Goal: Information Seeking & Learning: Learn about a topic

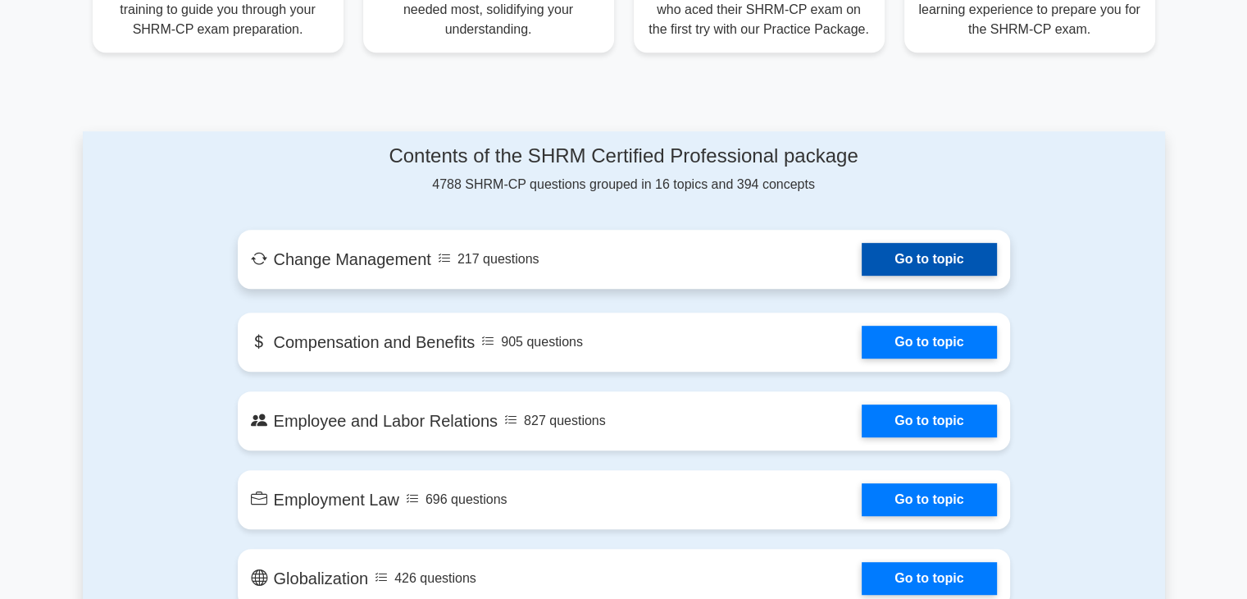
click at [938, 270] on link "Go to topic" at bounding box center [929, 259] width 134 height 33
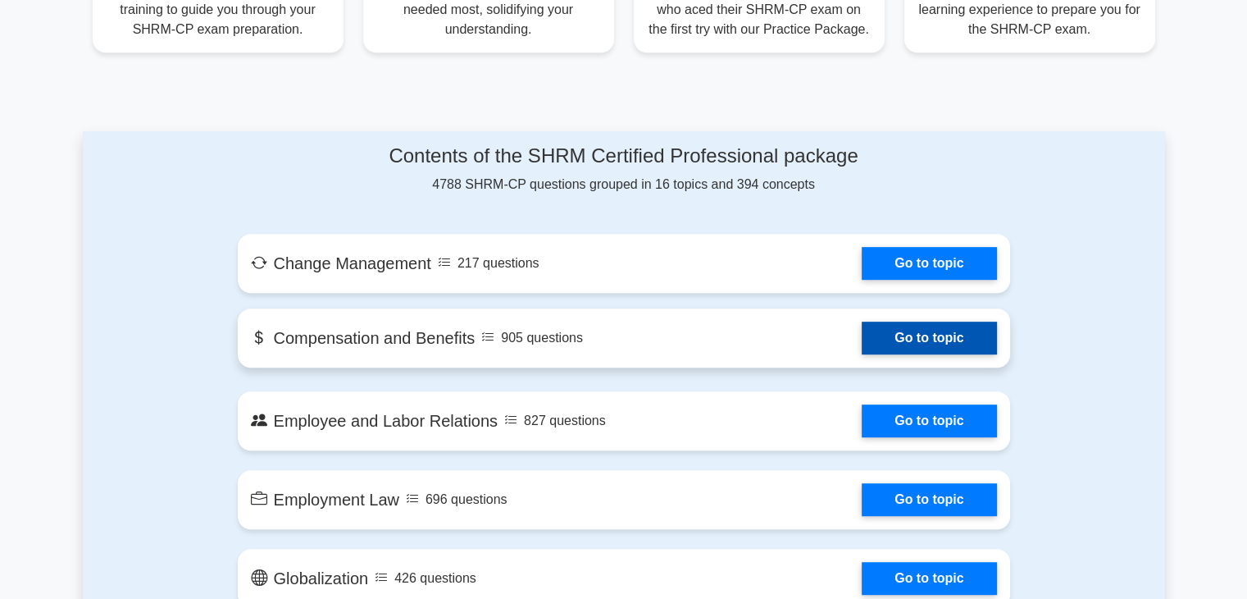
click at [887, 341] on link "Go to topic" at bounding box center [929, 337] width 134 height 33
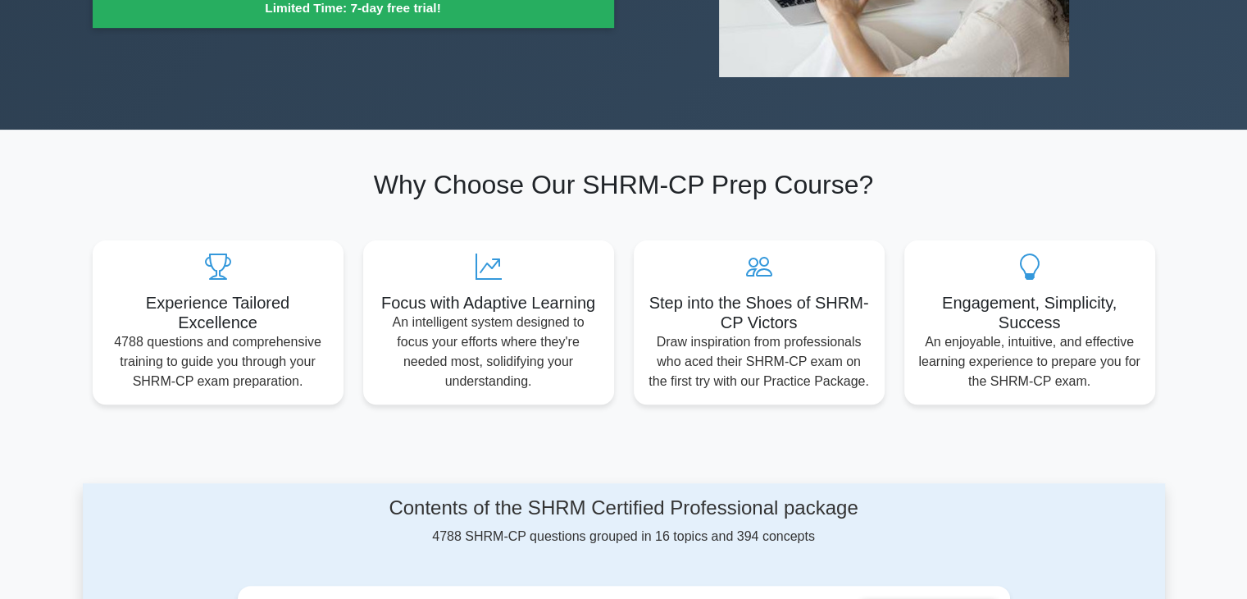
scroll to position [246, 0]
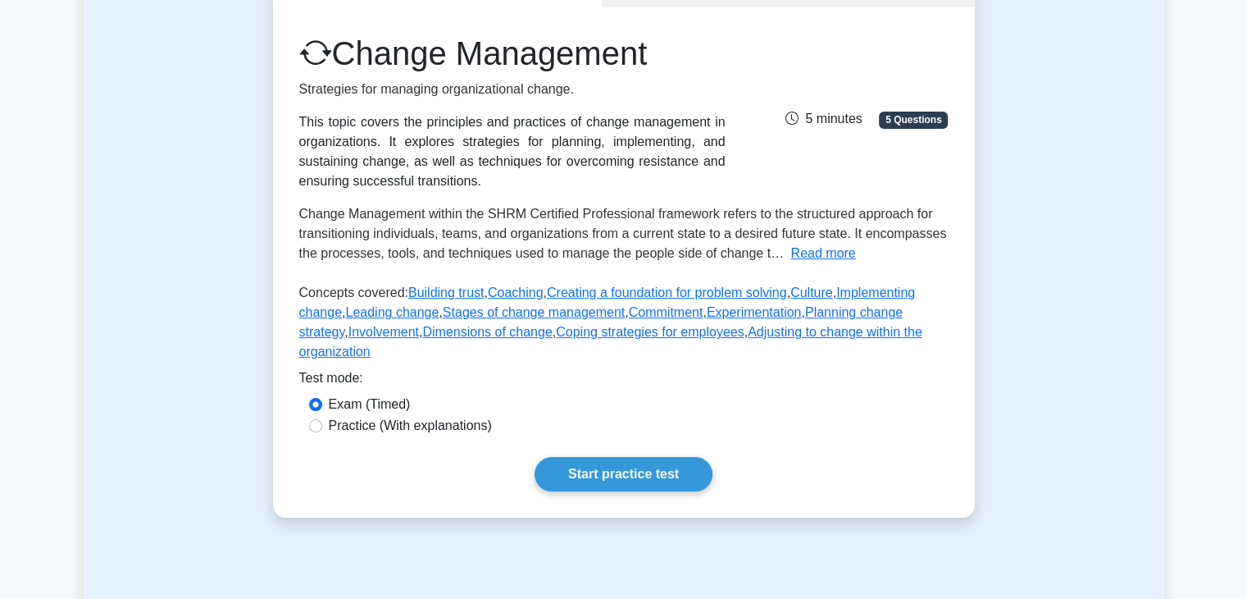
scroll to position [246, 0]
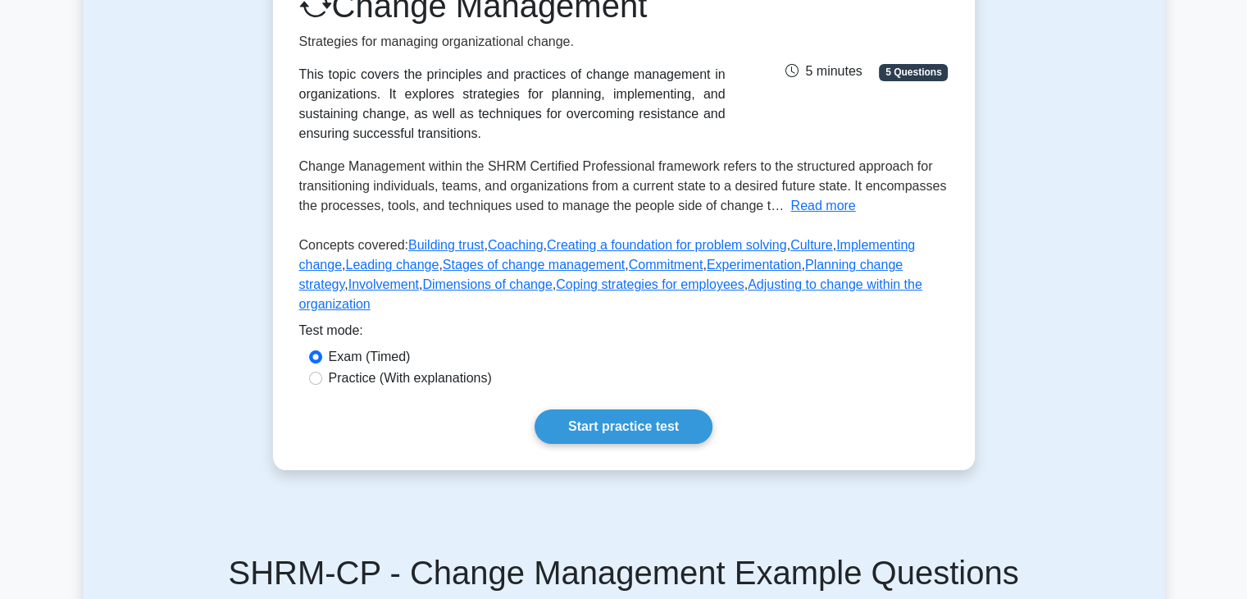
click at [425, 368] on label "Practice (With explanations)" at bounding box center [410, 378] width 163 height 20
click at [322, 371] on input "Practice (With explanations)" at bounding box center [315, 377] width 13 height 13
radio input "true"
click at [616, 409] on link "Start practice test" at bounding box center [624, 426] width 178 height 34
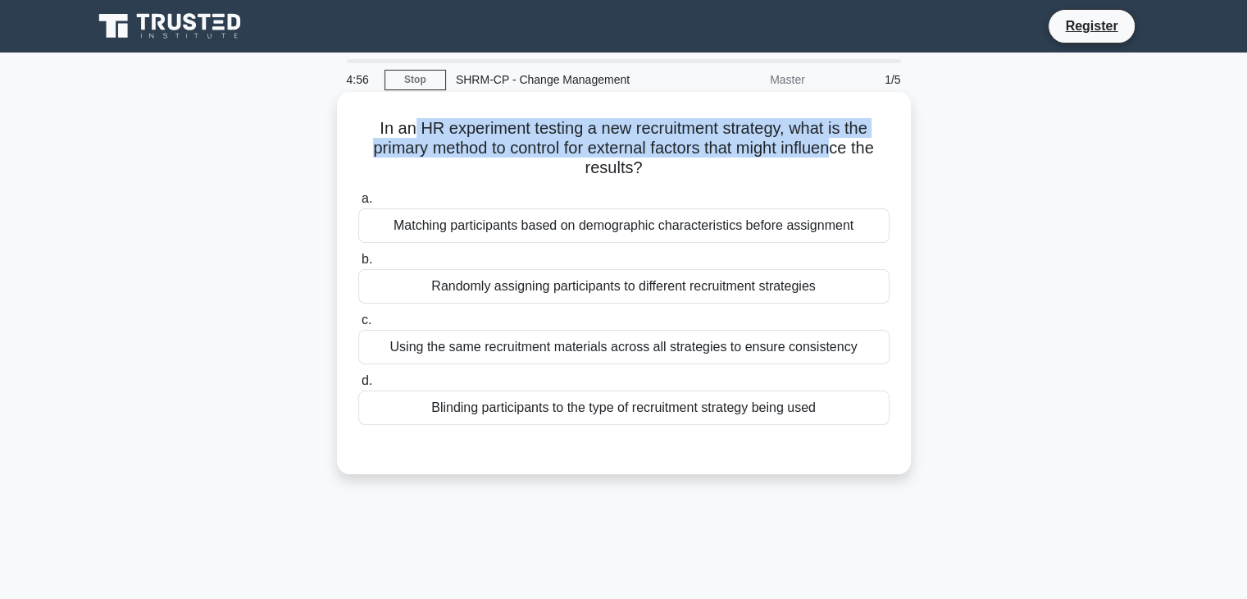
drag, startPoint x: 451, startPoint y: 127, endPoint x: 841, endPoint y: 144, distance: 390.7
click at [841, 144] on h5 "In an HR experiment testing a new recruitment strategy, what is the primary met…" at bounding box center [624, 148] width 535 height 61
click at [702, 142] on h5 "In an HR experiment testing a new recruitment strategy, what is the primary met…" at bounding box center [624, 148] width 535 height 61
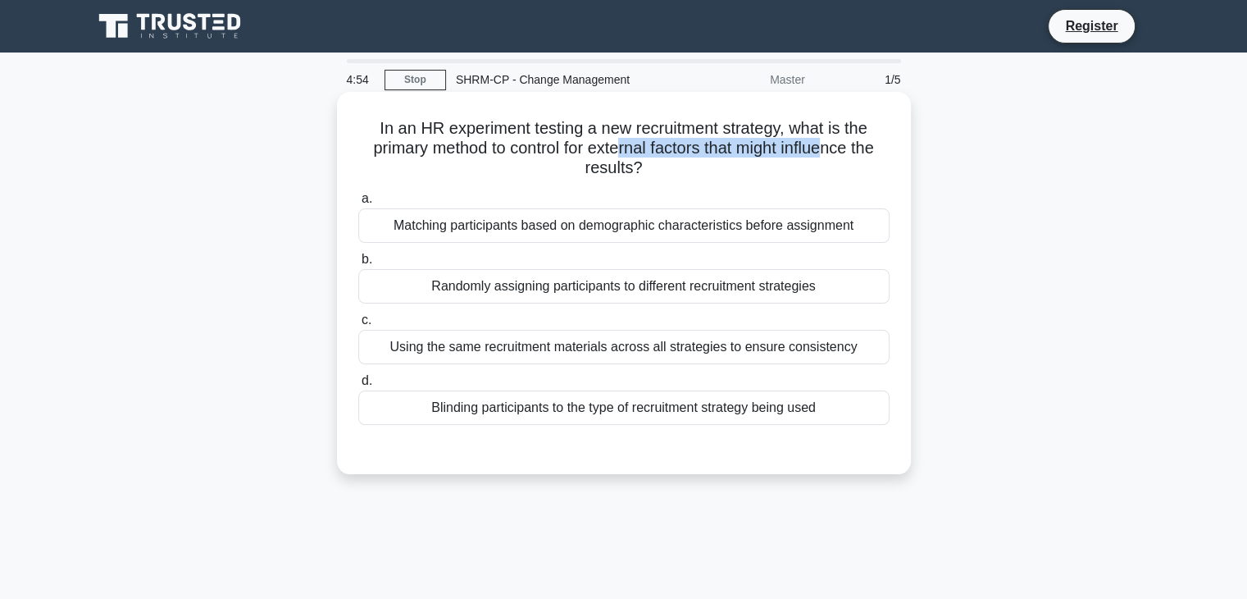
drag, startPoint x: 622, startPoint y: 143, endPoint x: 837, endPoint y: 154, distance: 215.2
click at [837, 154] on h5 "In an HR experiment testing a new recruitment strategy, what is the primary met…" at bounding box center [624, 148] width 535 height 61
click at [783, 237] on div "Matching participants based on demographic characteristics before assignment" at bounding box center [623, 225] width 531 height 34
click at [358, 204] on input "a. Matching participants based on demographic characteristics before assignment" at bounding box center [358, 199] width 0 height 11
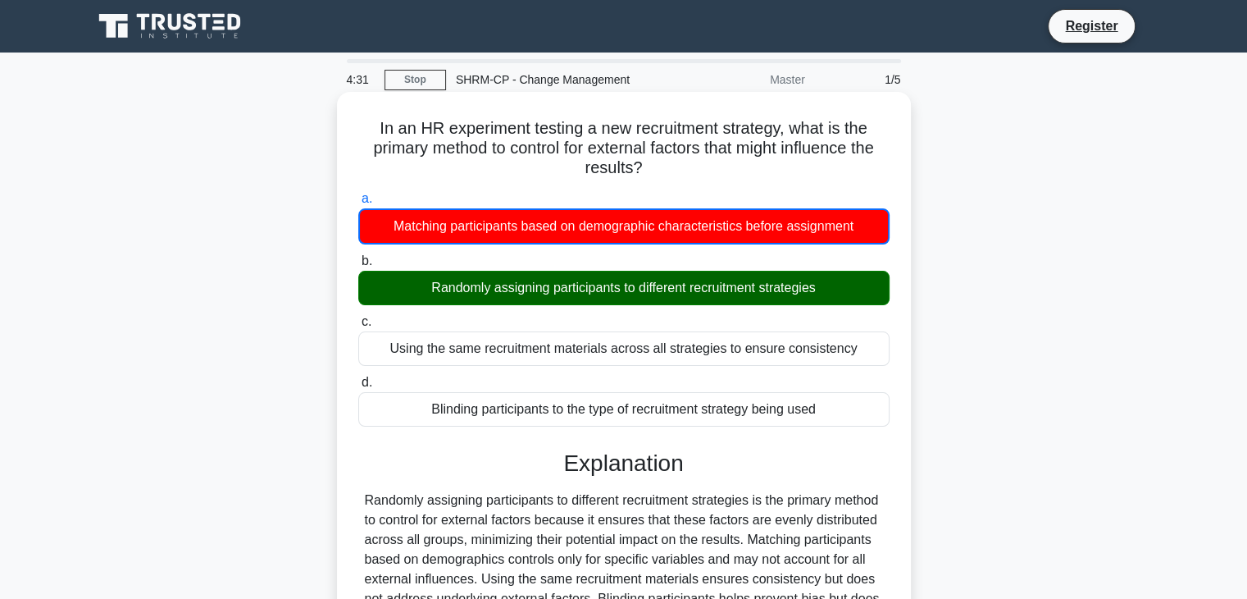
click at [759, 286] on div "Randomly assigning participants to different recruitment strategies" at bounding box center [623, 288] width 531 height 34
click at [358, 267] on input "b. Randomly assigning participants to different recruitment strategies" at bounding box center [358, 261] width 0 height 11
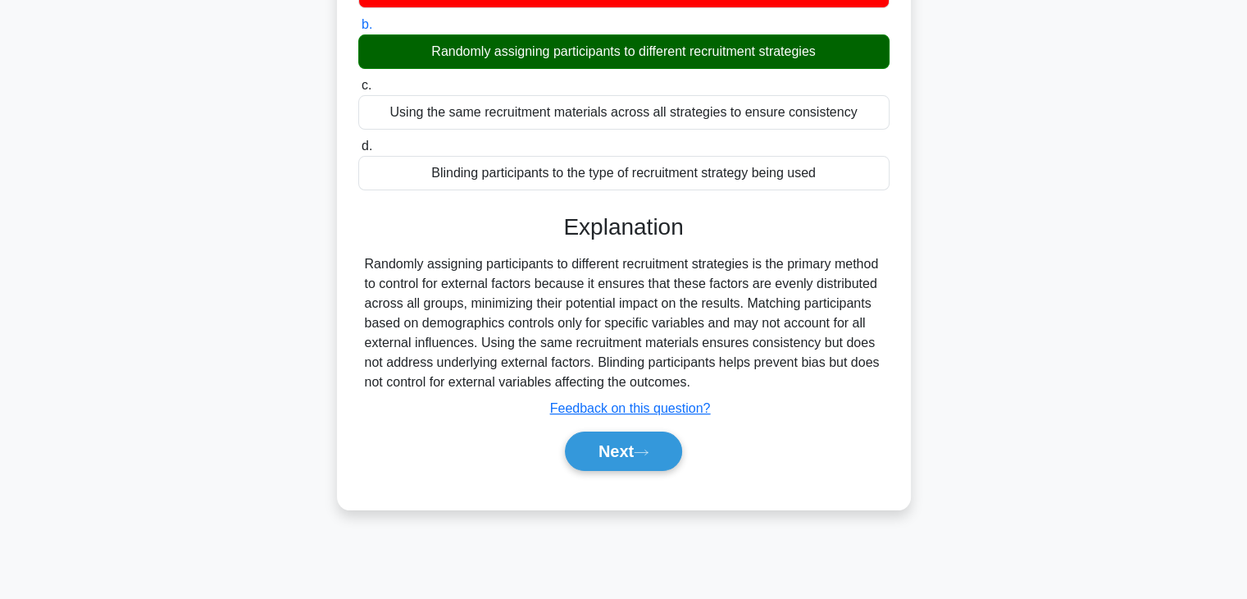
scroll to position [246, 0]
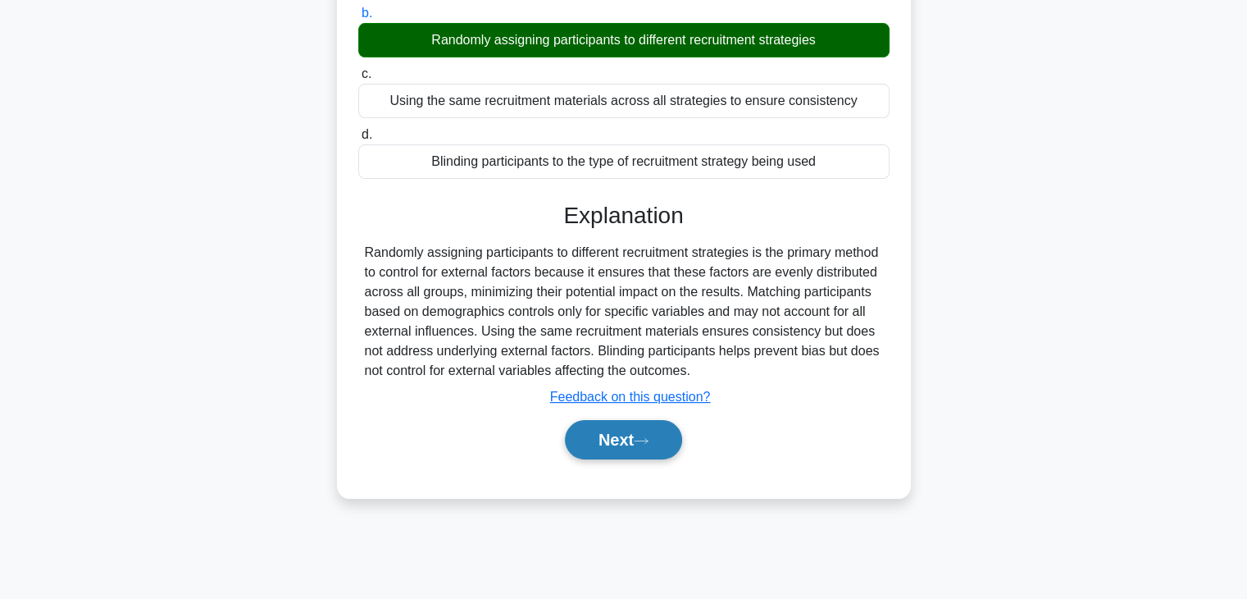
click at [617, 438] on button "Next" at bounding box center [623, 439] width 117 height 39
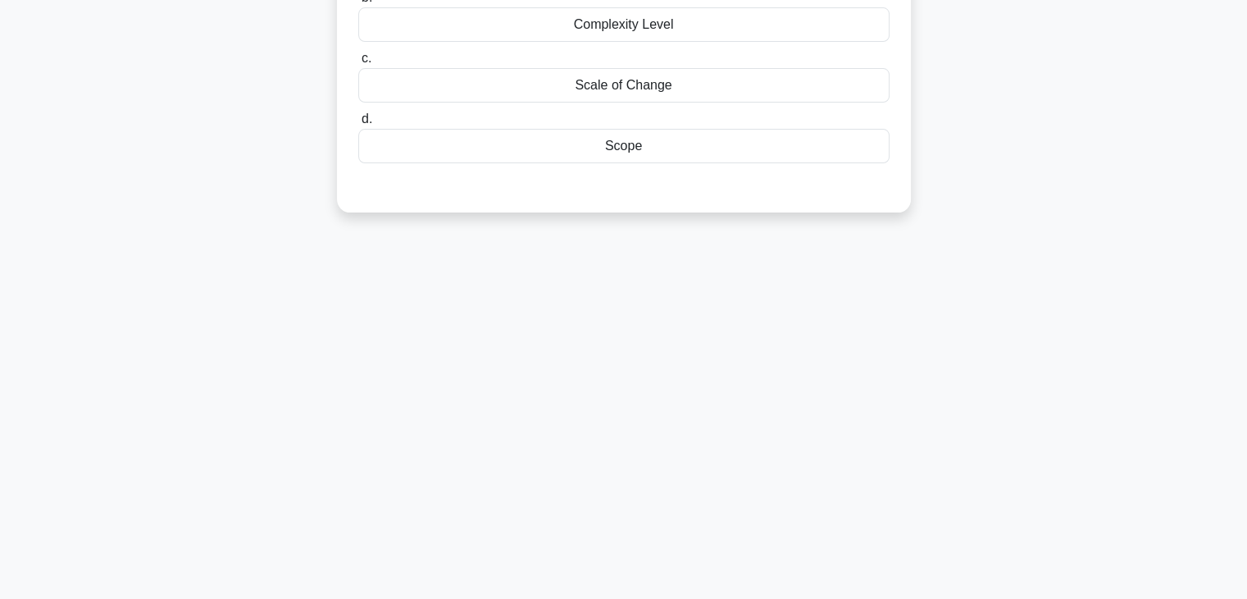
scroll to position [0, 0]
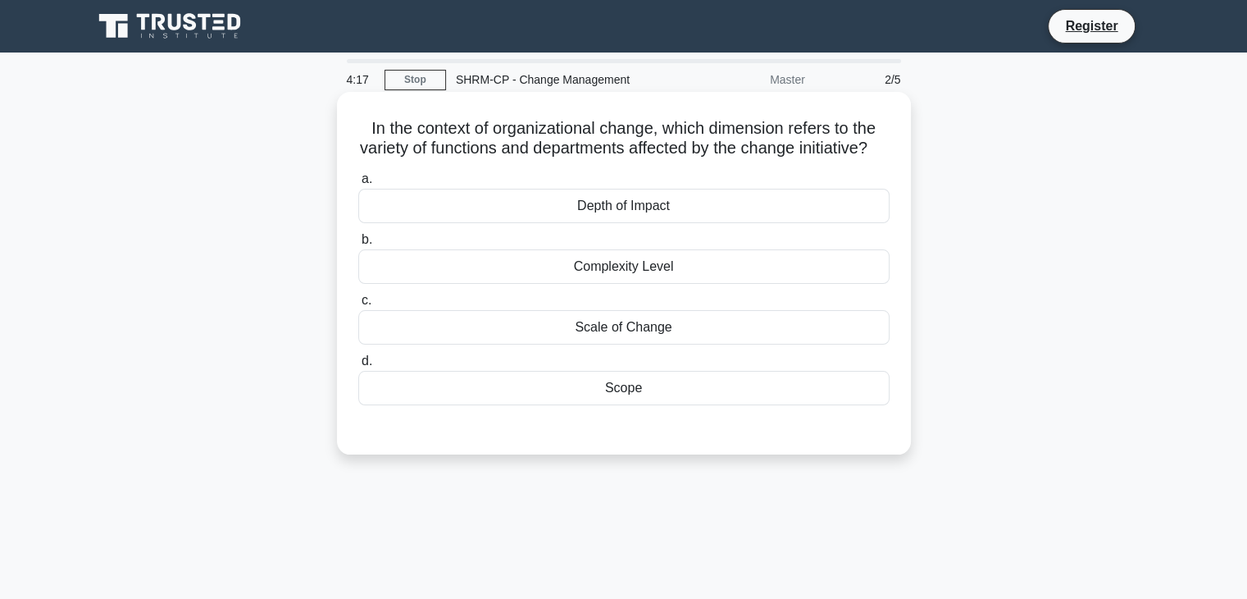
click at [613, 284] on div "Complexity Level" at bounding box center [623, 266] width 531 height 34
click at [358, 245] on input "b. Complexity Level" at bounding box center [358, 240] width 0 height 11
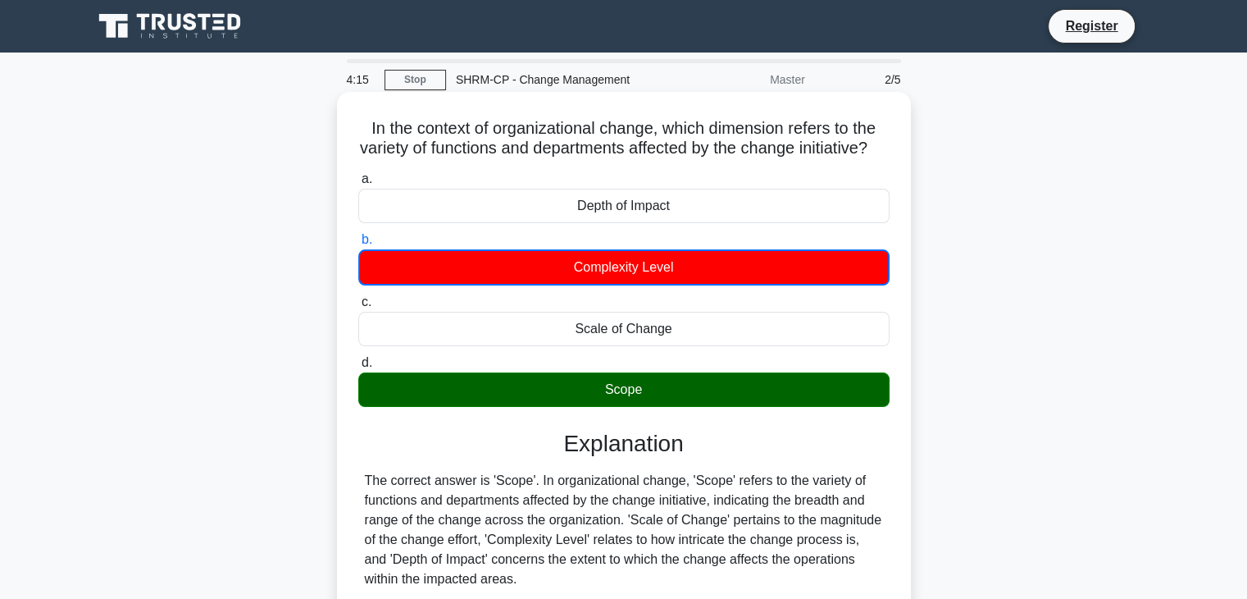
scroll to position [288, 0]
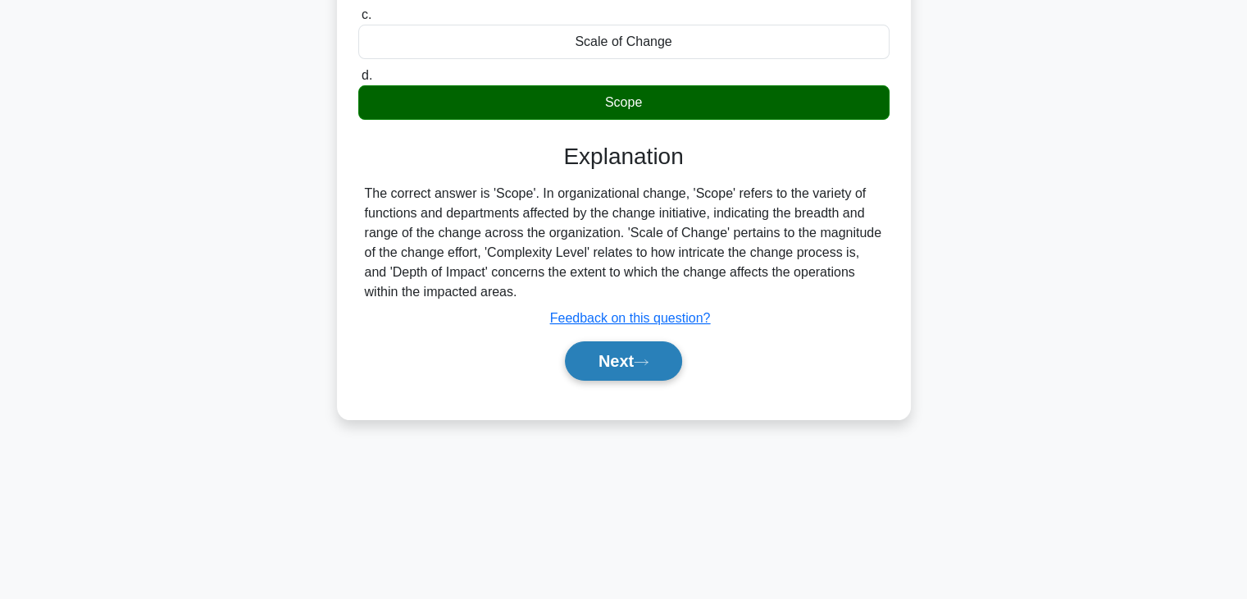
click at [610, 364] on button "Next" at bounding box center [623, 360] width 117 height 39
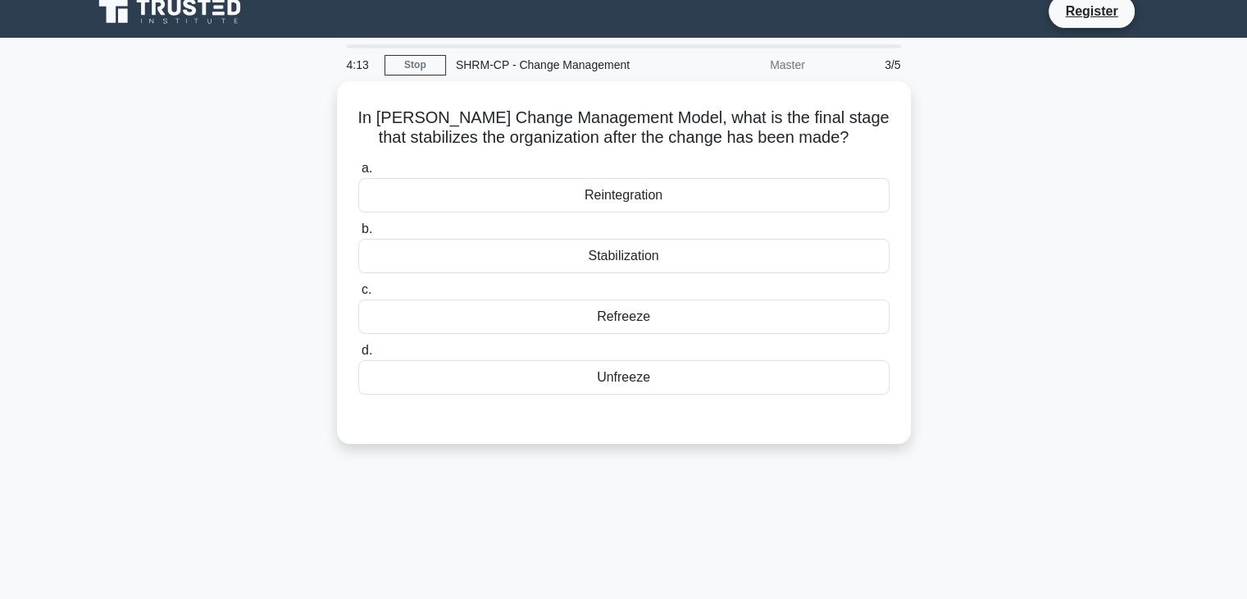
scroll to position [0, 0]
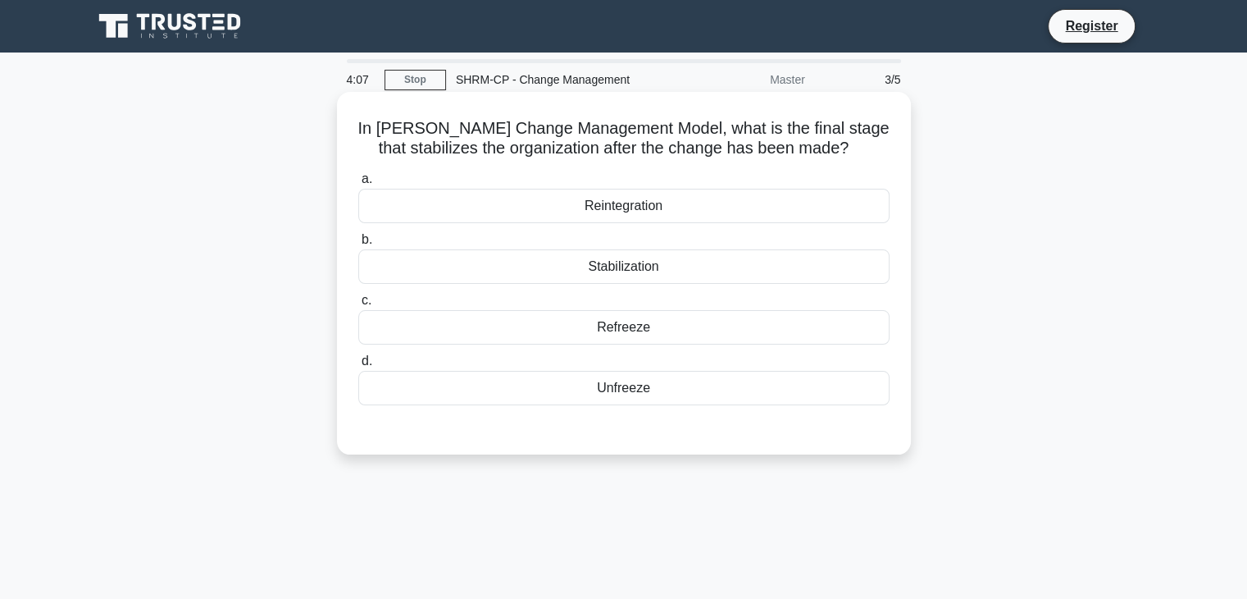
click at [592, 385] on div "Unfreeze" at bounding box center [623, 388] width 531 height 34
click at [358, 367] on input "d. Unfreeze" at bounding box center [358, 361] width 0 height 11
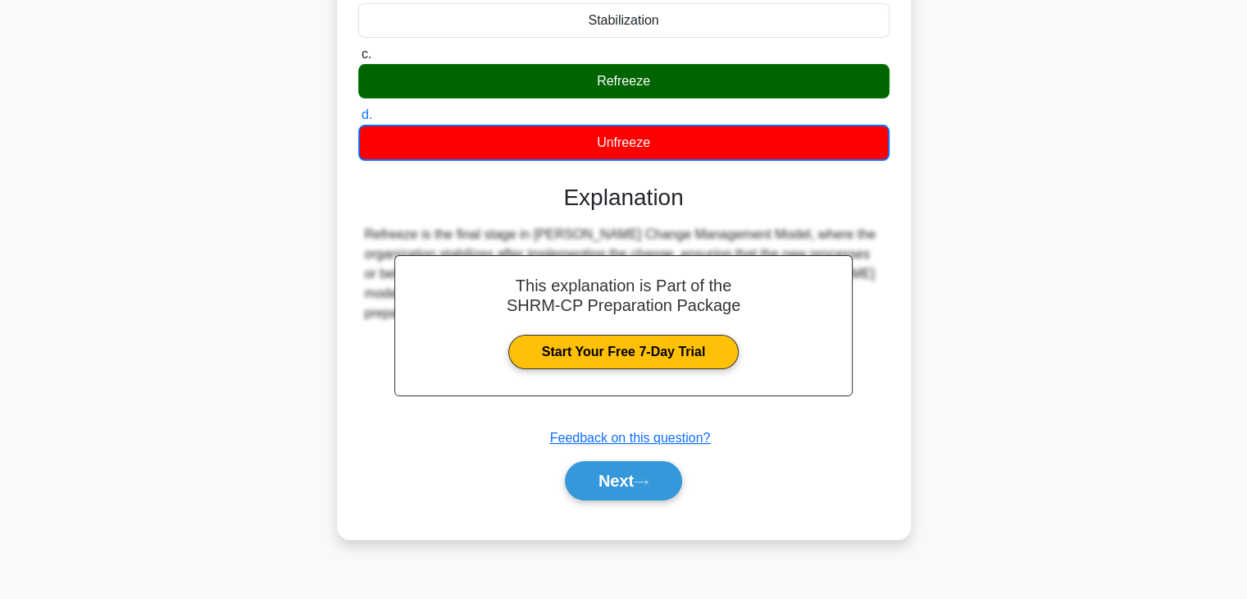
scroll to position [82, 0]
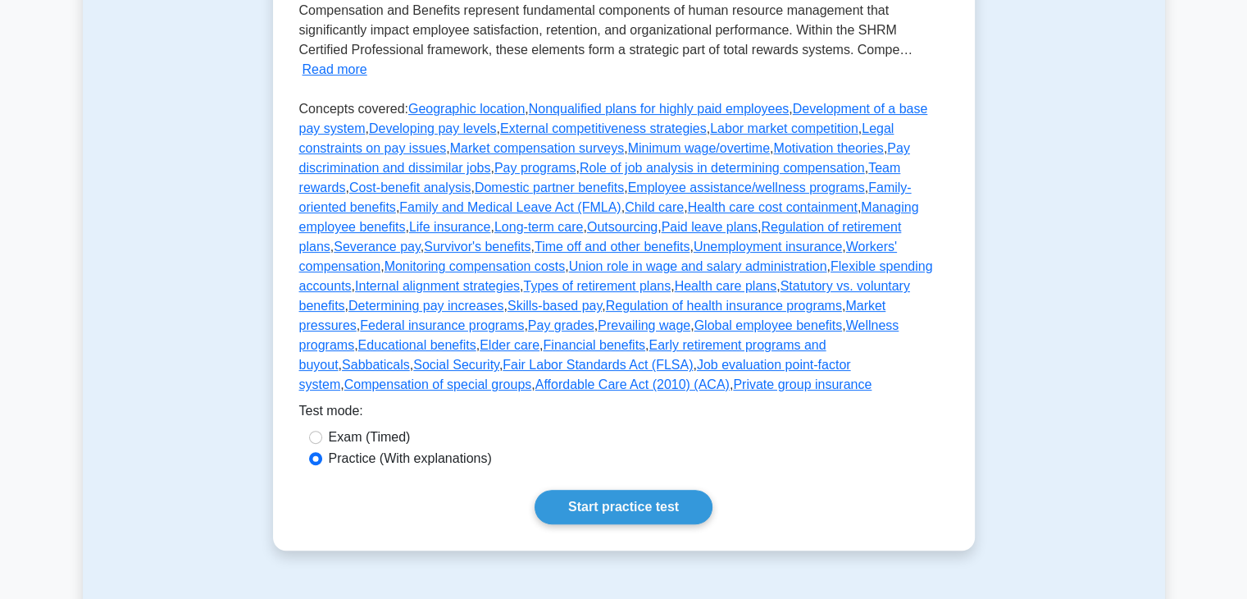
scroll to position [492, 0]
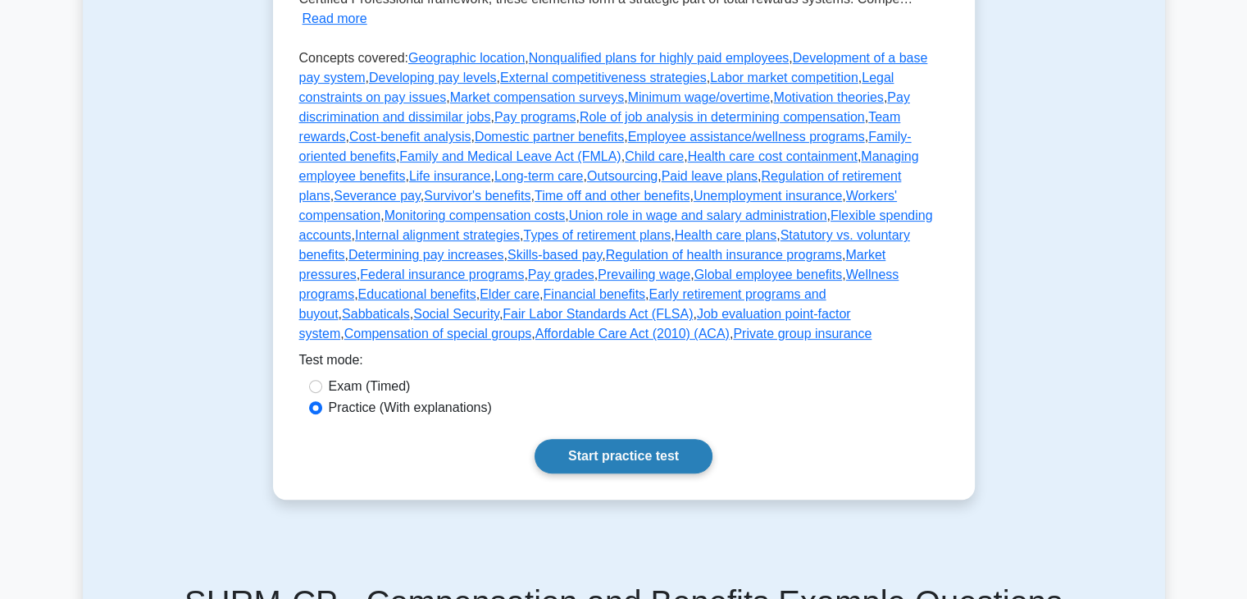
click at [640, 439] on link "Start practice test" at bounding box center [624, 456] width 178 height 34
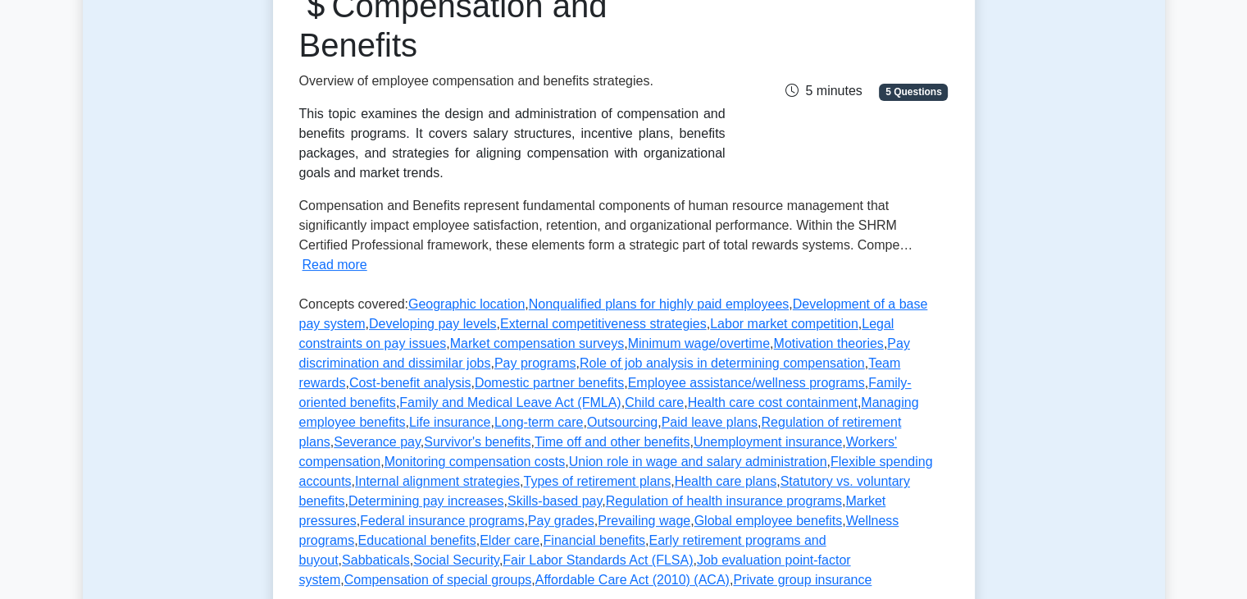
scroll to position [574, 0]
